Goal: Task Accomplishment & Management: Use online tool/utility

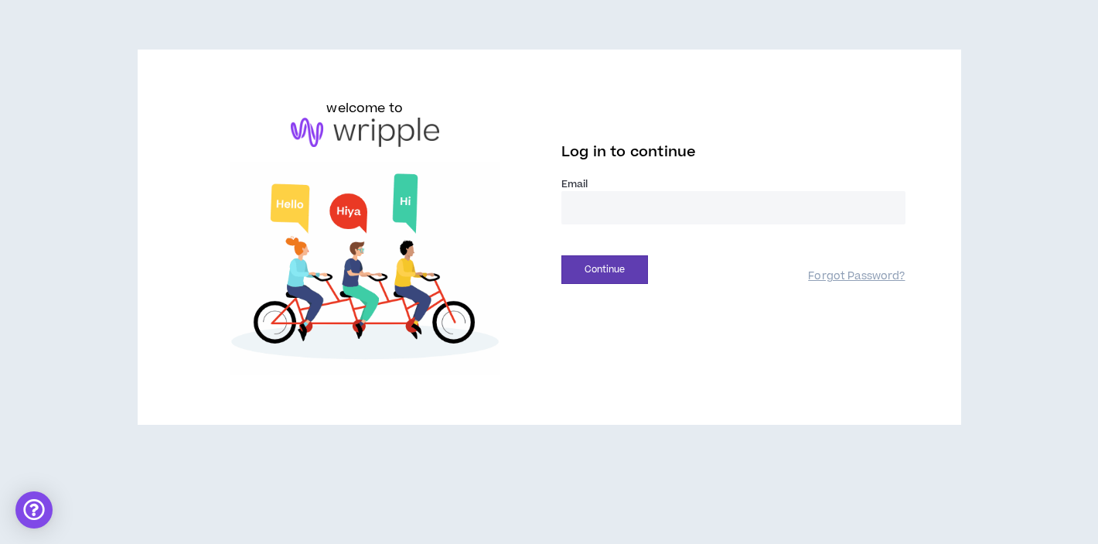
click at [602, 208] on input "email" at bounding box center [733, 207] width 344 height 33
type input "**********"
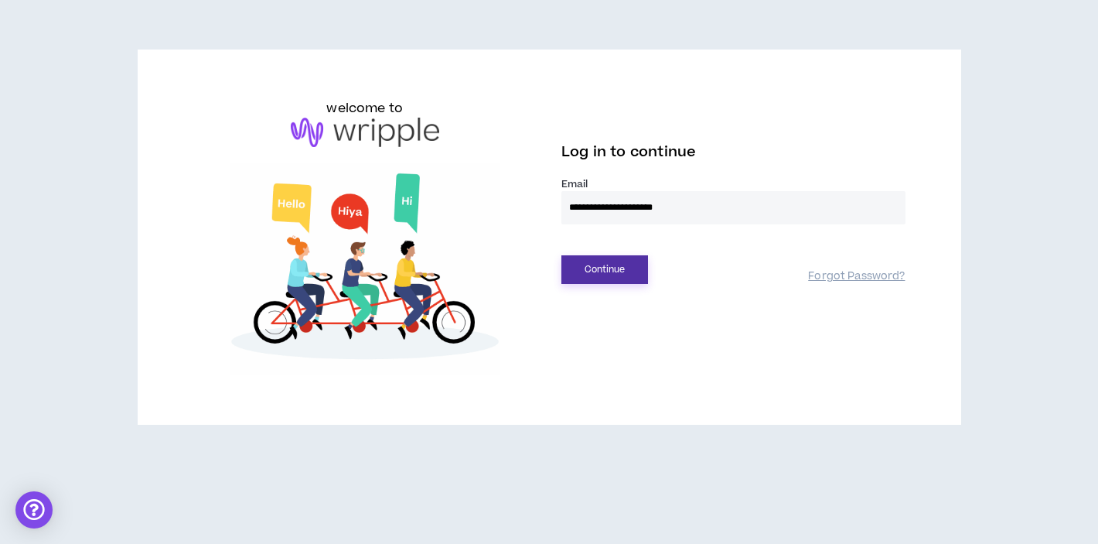
click at [619, 259] on button "Continue" at bounding box center [604, 269] width 87 height 29
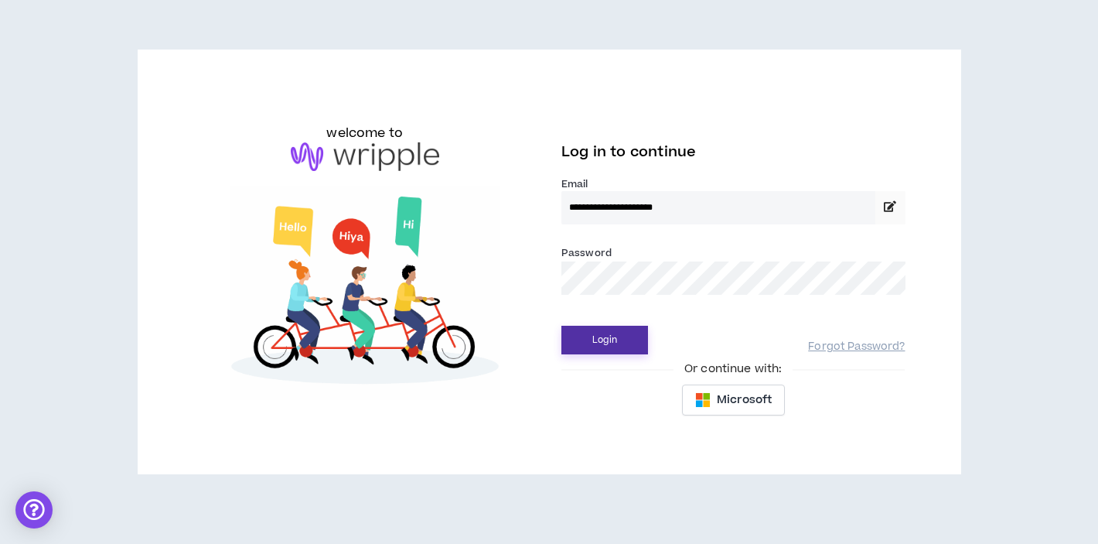
click at [608, 338] on button "Login" at bounding box center [604, 340] width 87 height 29
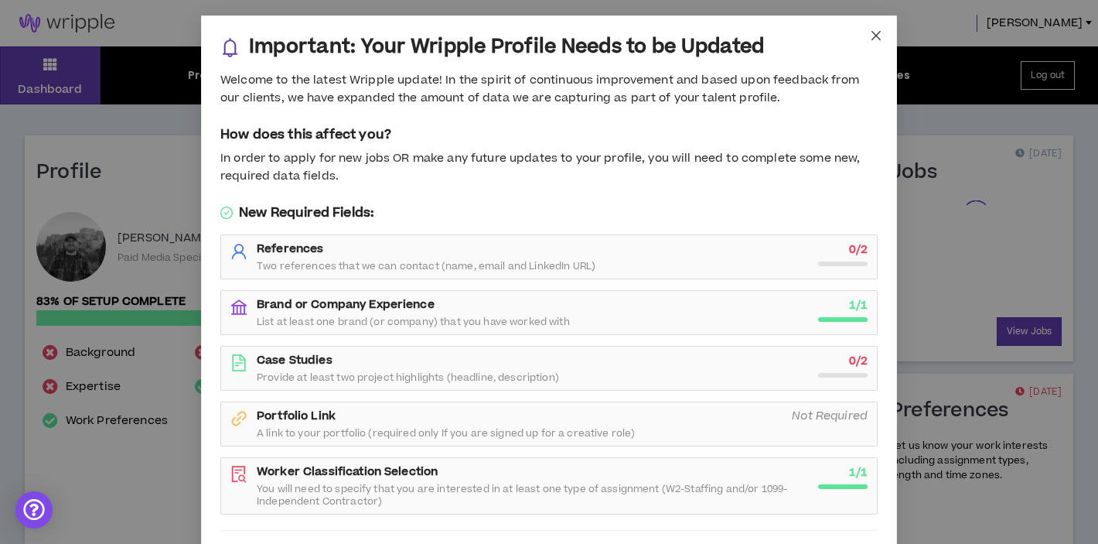
click at [877, 29] on span "Close" at bounding box center [876, 36] width 42 height 42
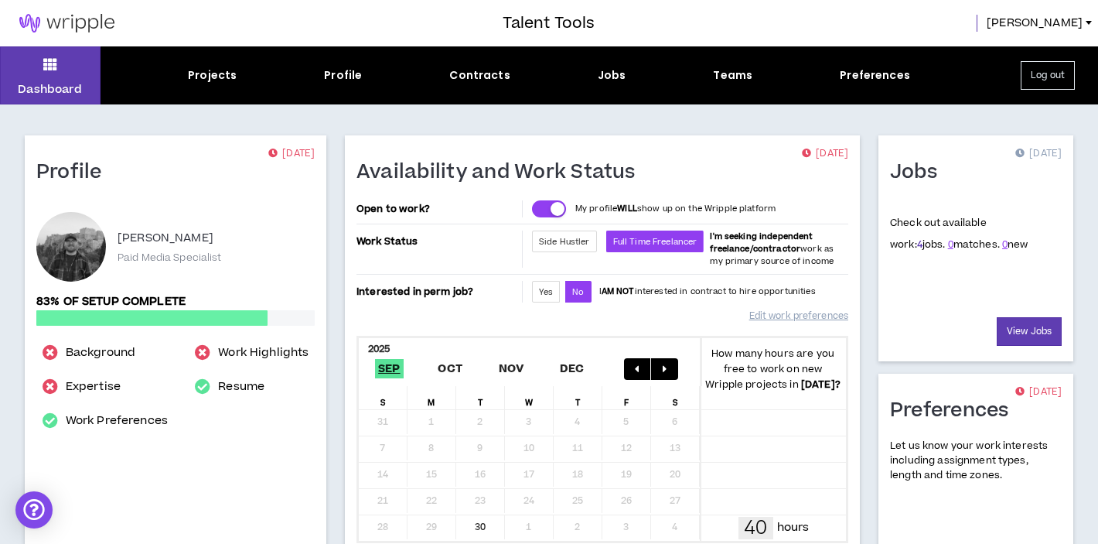
click at [917, 244] on link "4" at bounding box center [919, 244] width 5 height 14
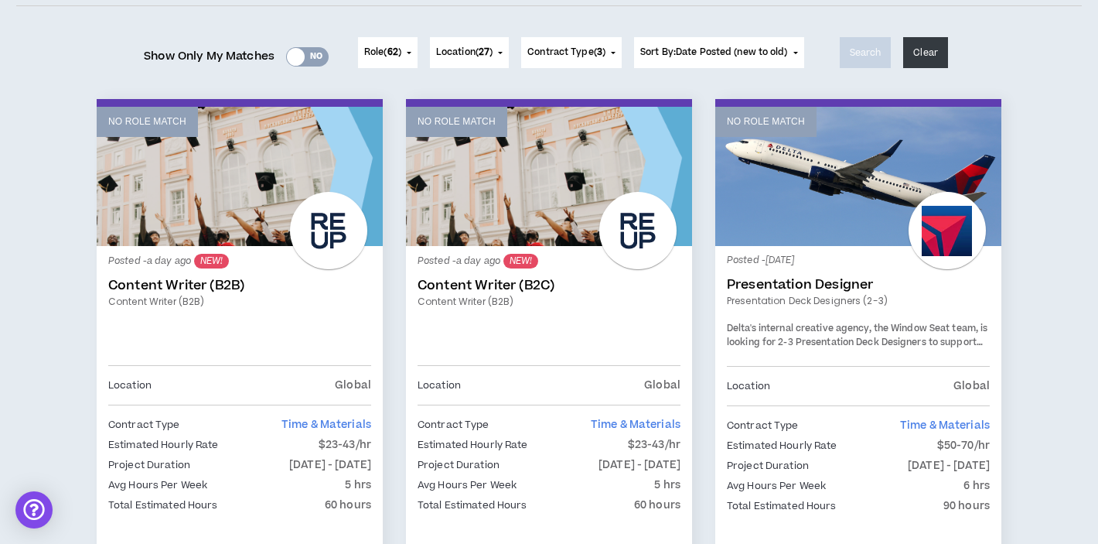
scroll to position [181, 0]
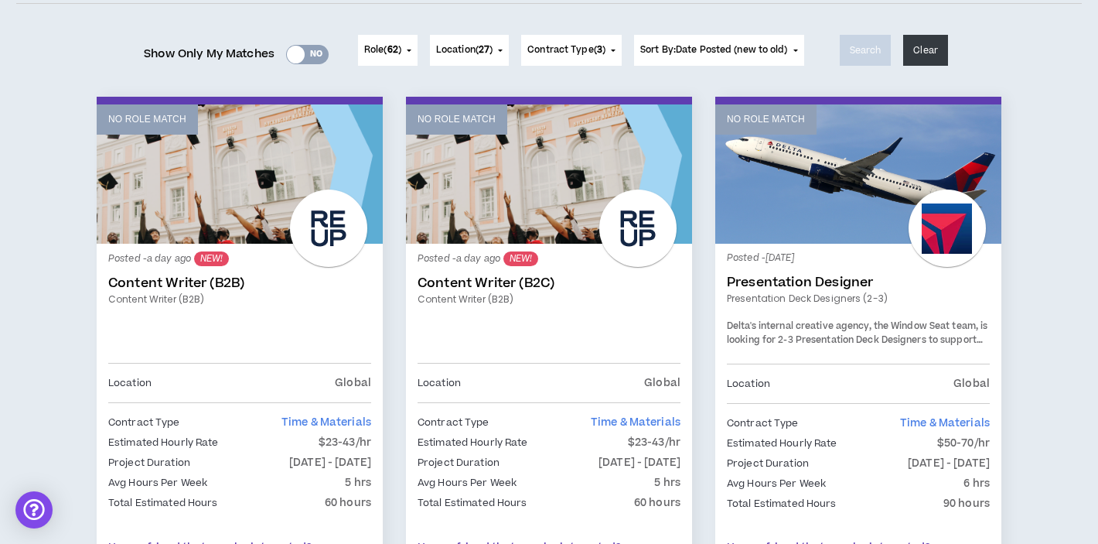
click at [452, 286] on link "Content Writer (B2C)" at bounding box center [549, 282] width 263 height 15
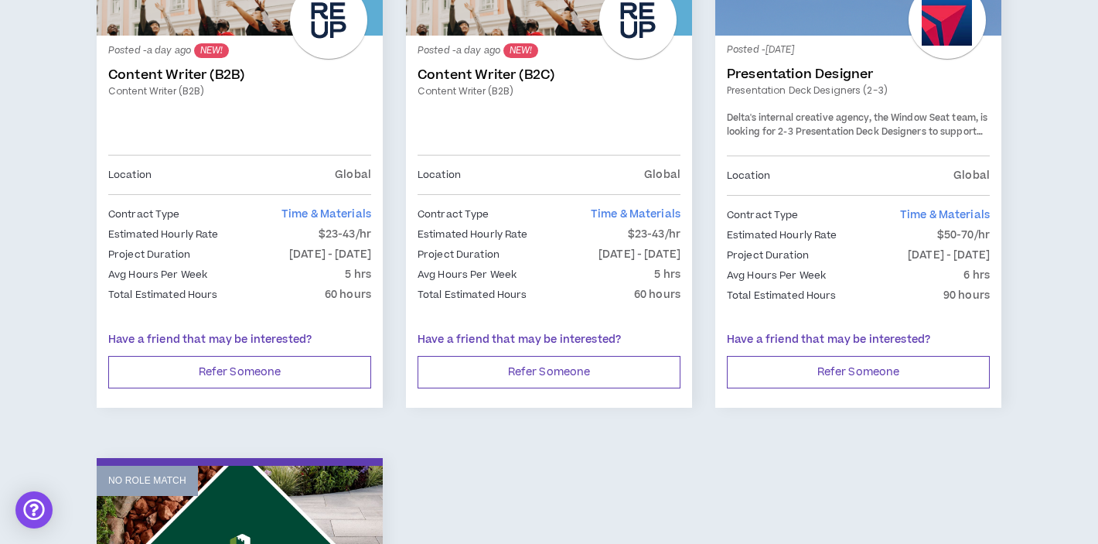
scroll to position [574, 0]
